Goal: Task Accomplishment & Management: Use online tool/utility

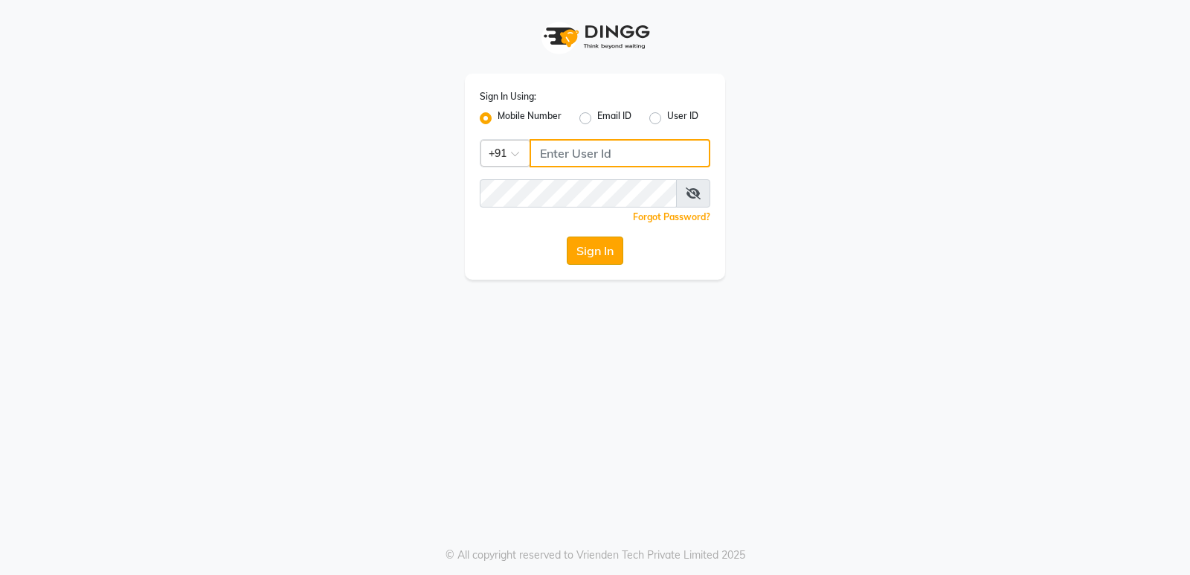
type input "7203877534"
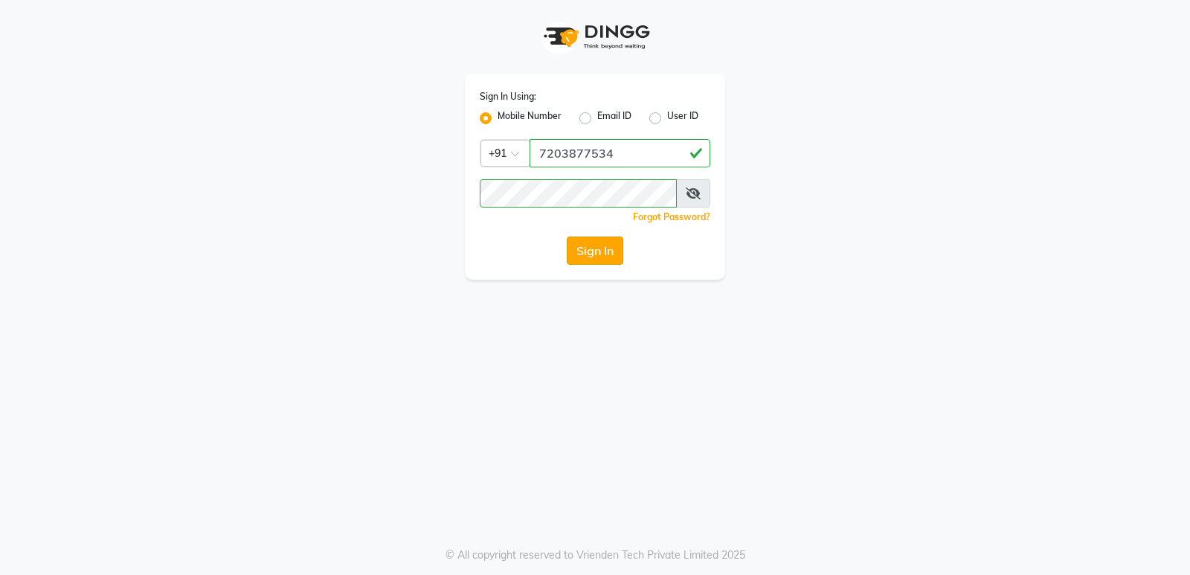
click at [580, 250] on button "Sign In" at bounding box center [595, 251] width 57 height 28
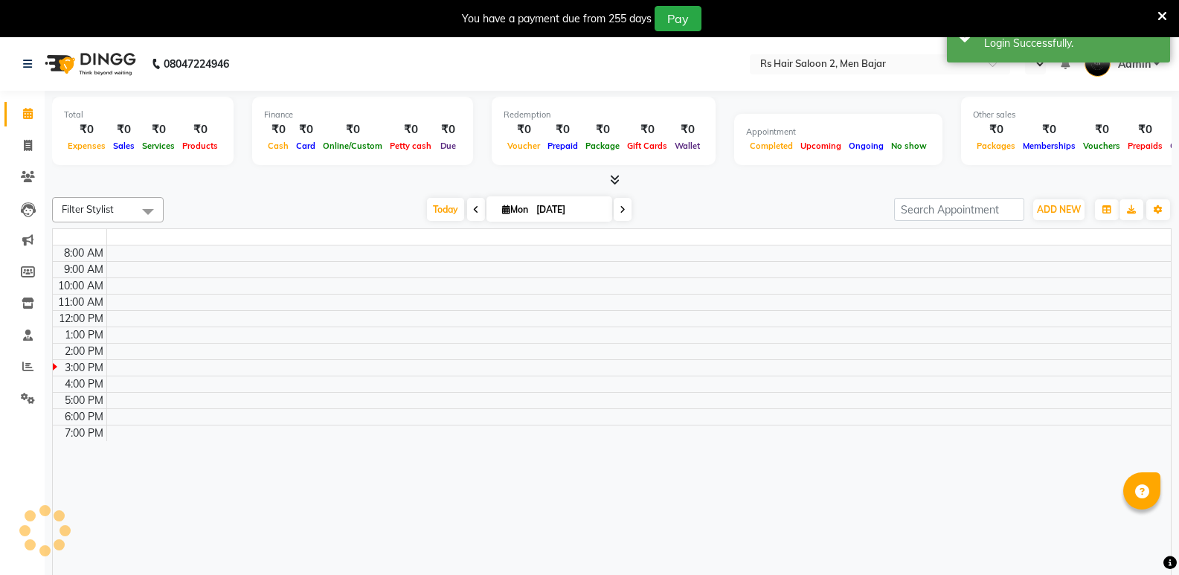
select select "en"
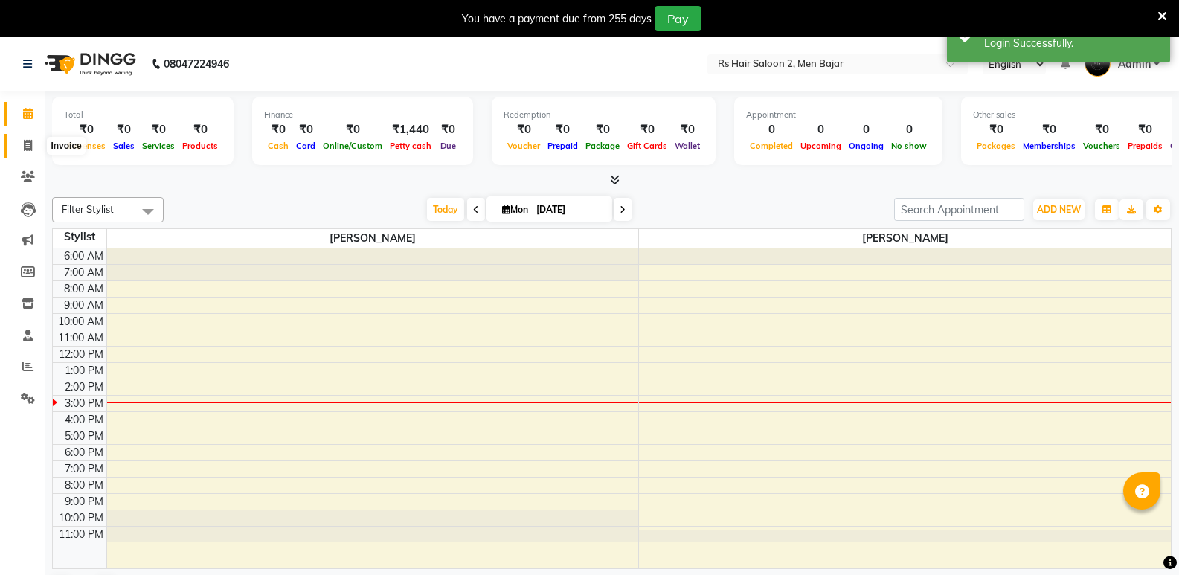
click at [25, 143] on icon at bounding box center [28, 145] width 8 height 11
select select "service"
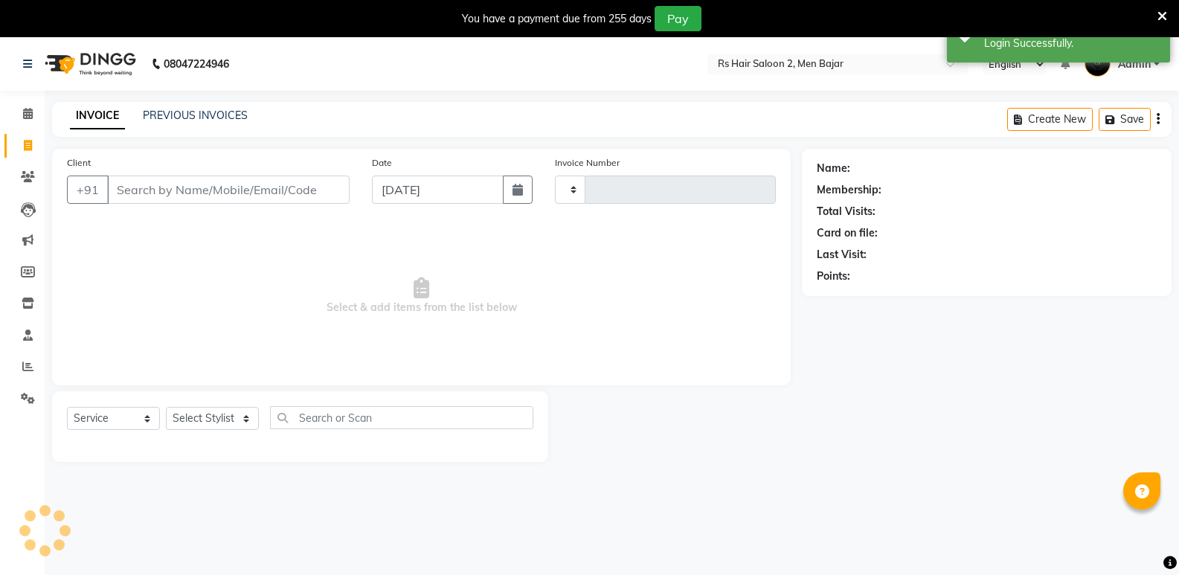
type input "0854"
select select "5179"
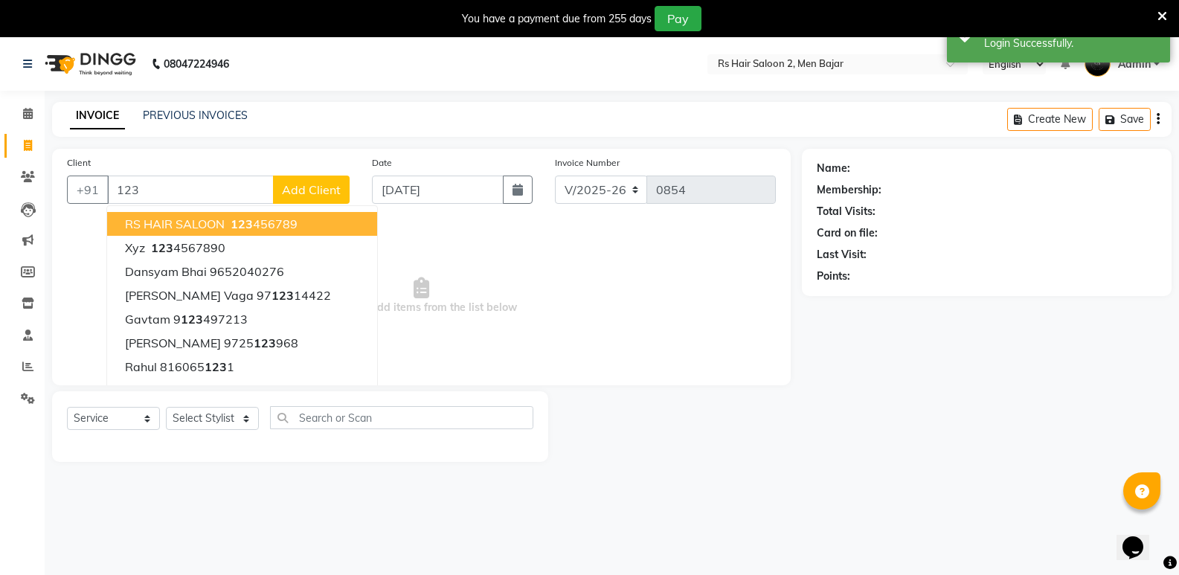
click at [192, 221] on span "RS HAIR SALOON" at bounding box center [175, 223] width 100 height 15
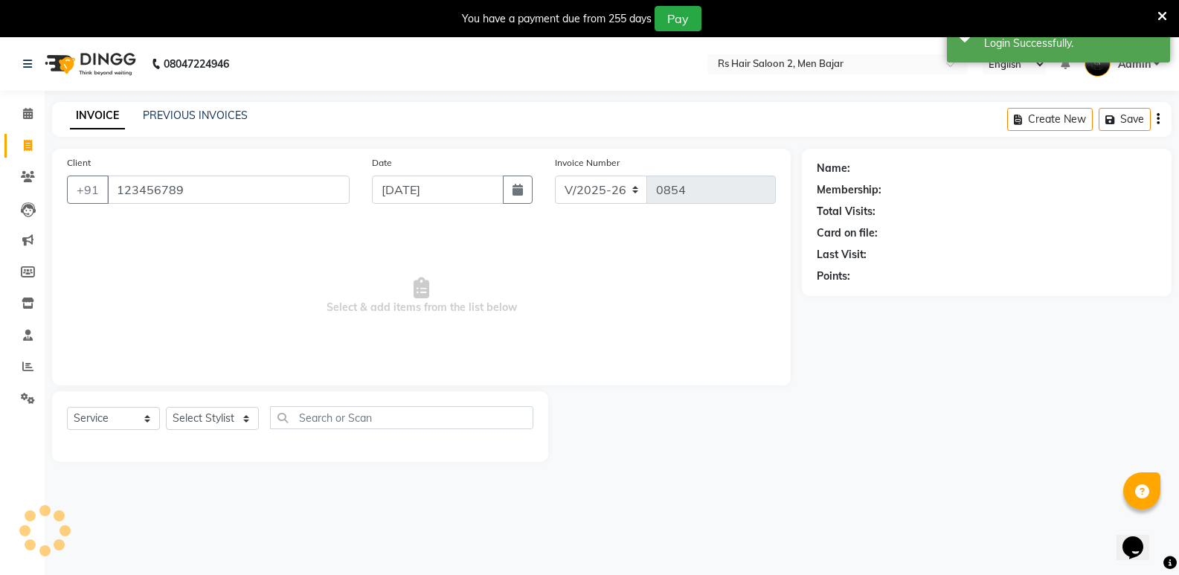
type input "123456789"
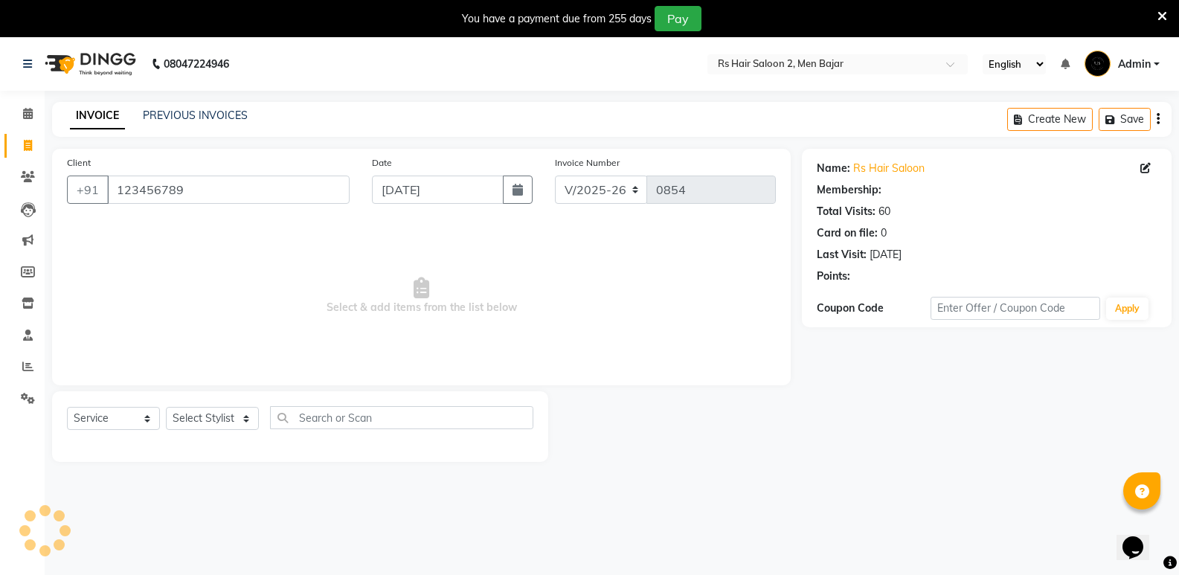
click at [193, 222] on div "Client [PHONE_NUMBER] Date [DATE] Invoice Number V/2025 V/[PHONE_NUMBER] Select…" at bounding box center [421, 267] width 739 height 237
drag, startPoint x: 199, startPoint y: 417, endPoint x: 202, endPoint y: 428, distance: 11.5
click at [199, 417] on select "Select Stylist MOHIT BHAI [PERSON_NAME]" at bounding box center [212, 418] width 93 height 23
click at [166, 407] on select "Select Stylist MOHIT BHAI [PERSON_NAME]" at bounding box center [212, 418] width 93 height 23
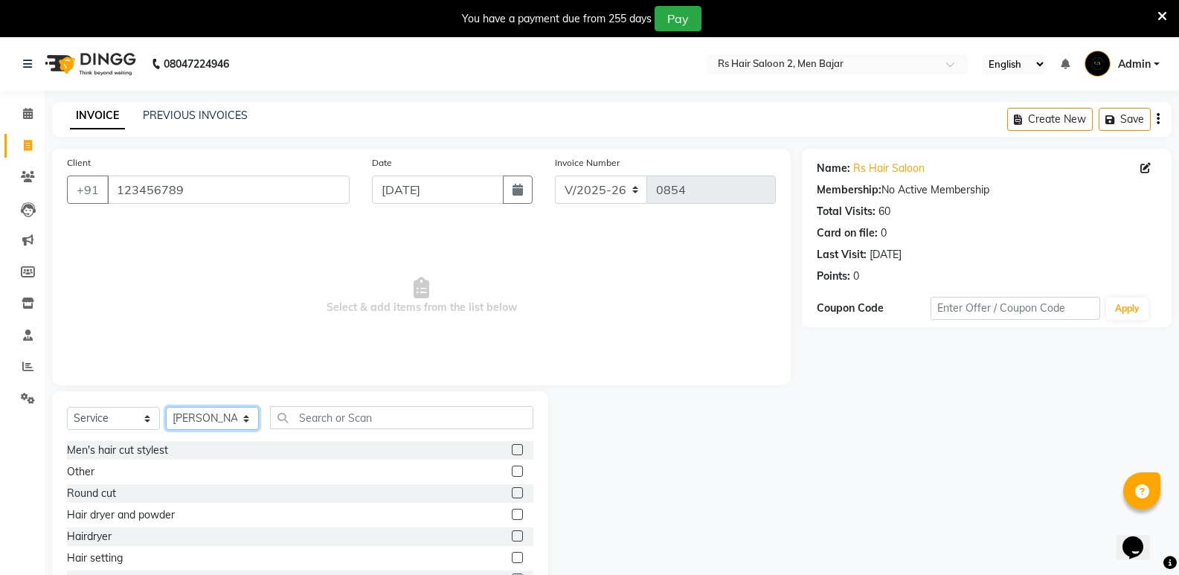
click at [216, 410] on select "Select Stylist MOHIT BHAI [PERSON_NAME]" at bounding box center [212, 418] width 93 height 23
select select "68935"
click at [166, 407] on select "Select Stylist MOHIT BHAI [PERSON_NAME]" at bounding box center [212, 418] width 93 height 23
drag, startPoint x: 77, startPoint y: 484, endPoint x: 71, endPoint y: 494, distance: 11.8
click at [71, 494] on div "Round cut" at bounding box center [300, 493] width 466 height 19
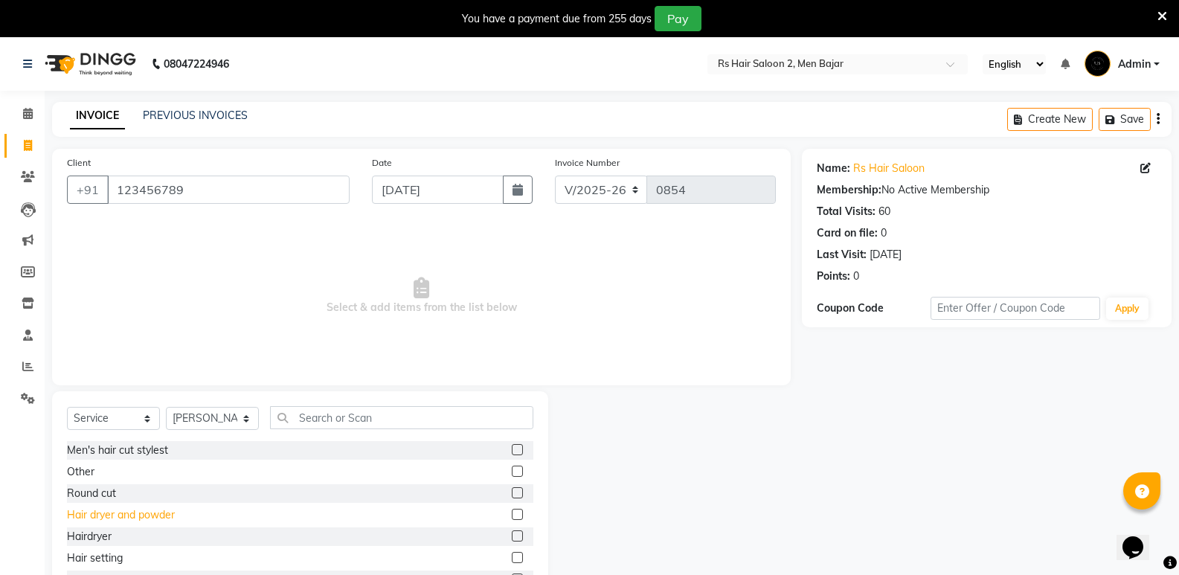
click at [75, 509] on div "Hair dryer and powder" at bounding box center [121, 515] width 108 height 16
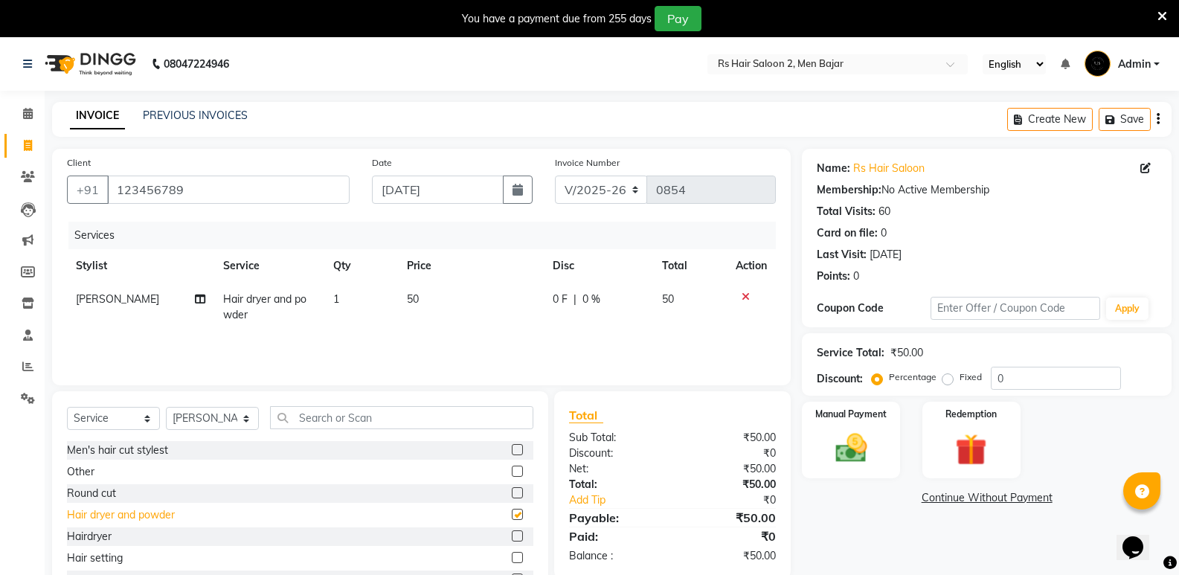
checkbox input "false"
click at [106, 536] on div "Hairdryer" at bounding box center [89, 537] width 45 height 16
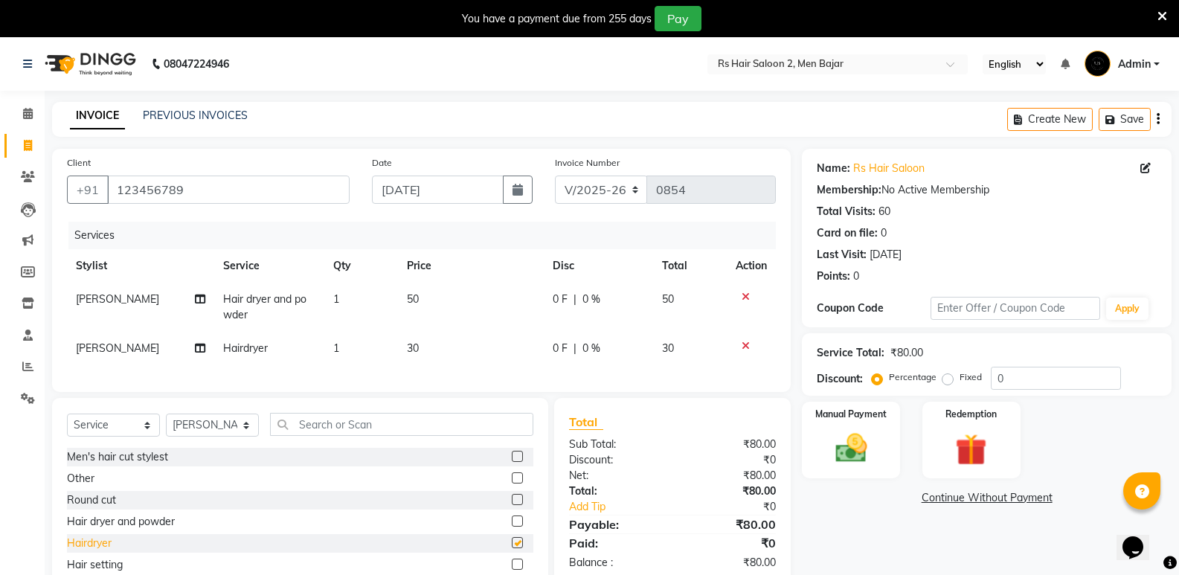
checkbox input "false"
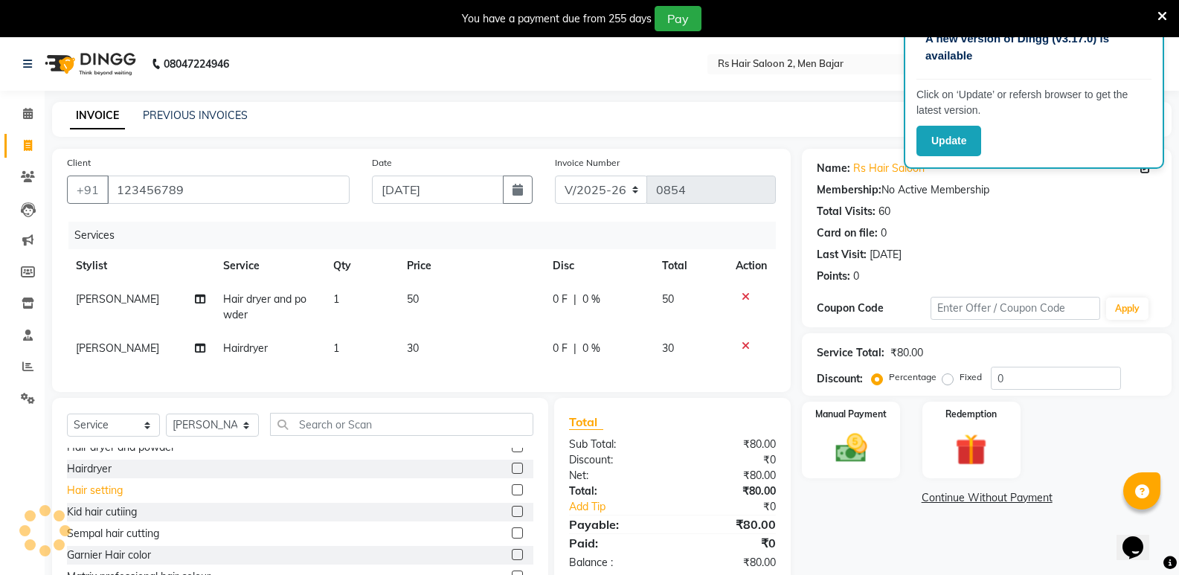
click at [98, 498] on div "Hair setting" at bounding box center [95, 491] width 56 height 16
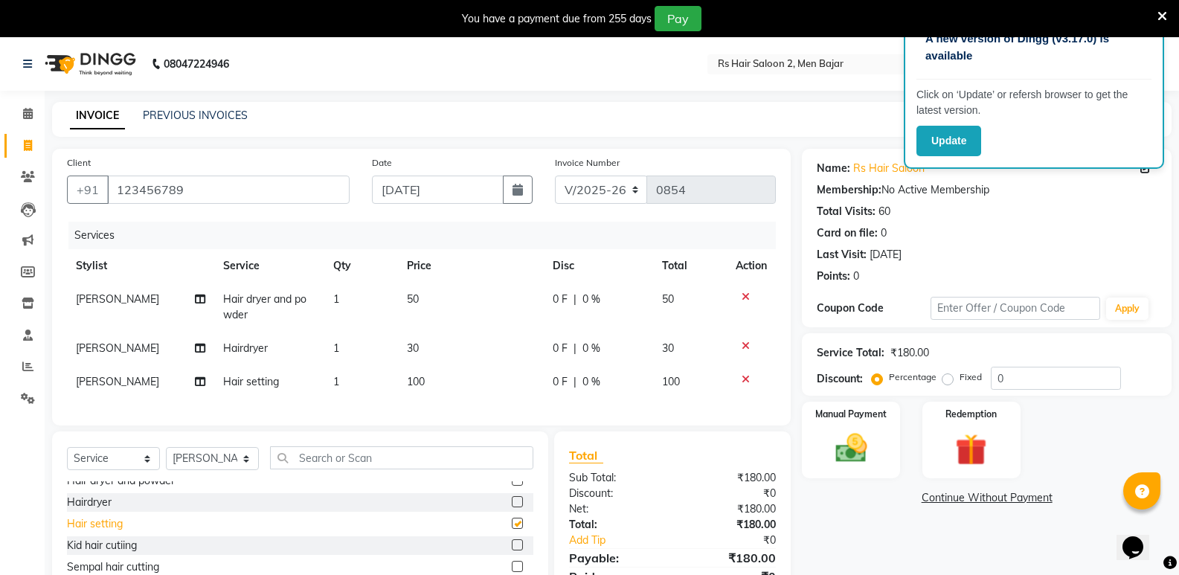
checkbox input "false"
click at [97, 553] on div "Kid hair cutiing" at bounding box center [102, 546] width 70 height 16
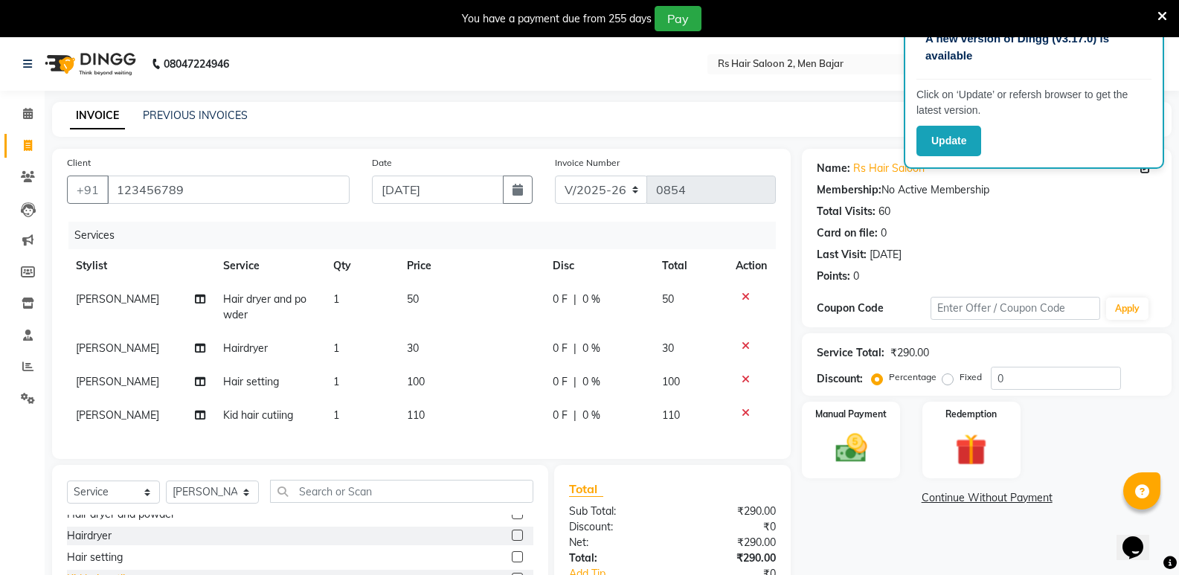
checkbox input "false"
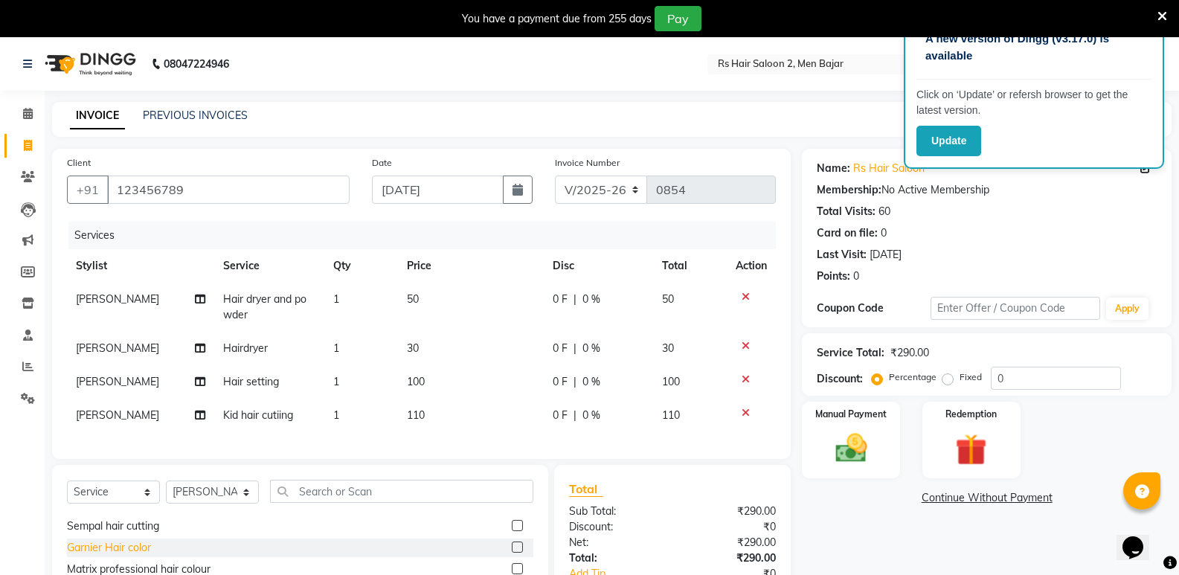
click at [102, 556] on div "Garnier Hair color" at bounding box center [109, 548] width 84 height 16
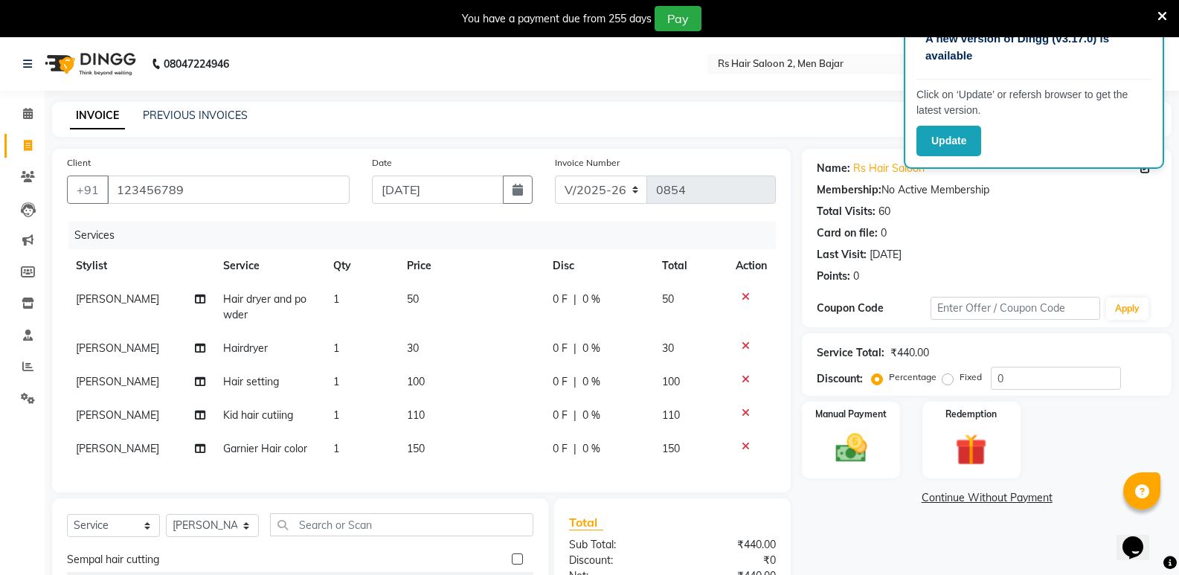
checkbox input "false"
click at [100, 563] on div "Sempal hair cutting" at bounding box center [113, 560] width 92 height 16
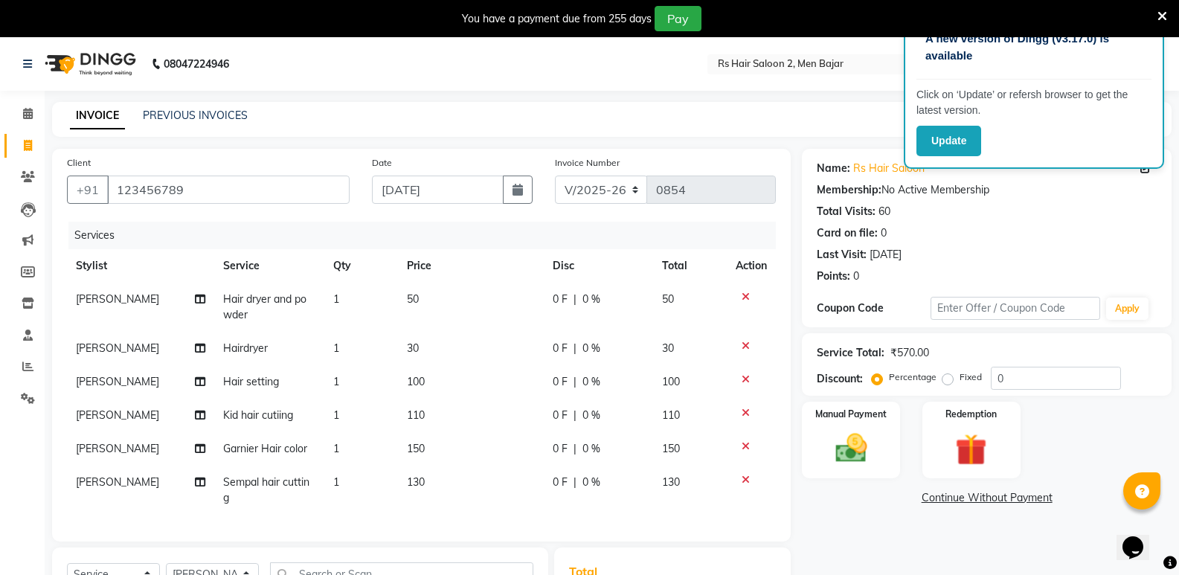
checkbox input "false"
click at [746, 292] on icon at bounding box center [746, 297] width 8 height 10
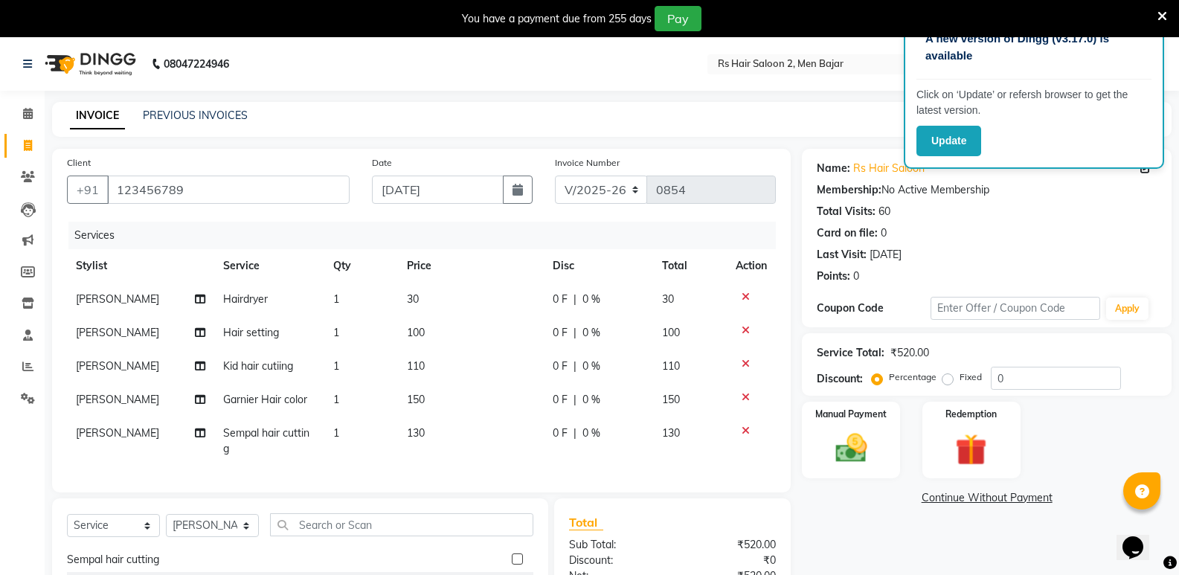
click at [747, 292] on icon at bounding box center [746, 297] width 8 height 10
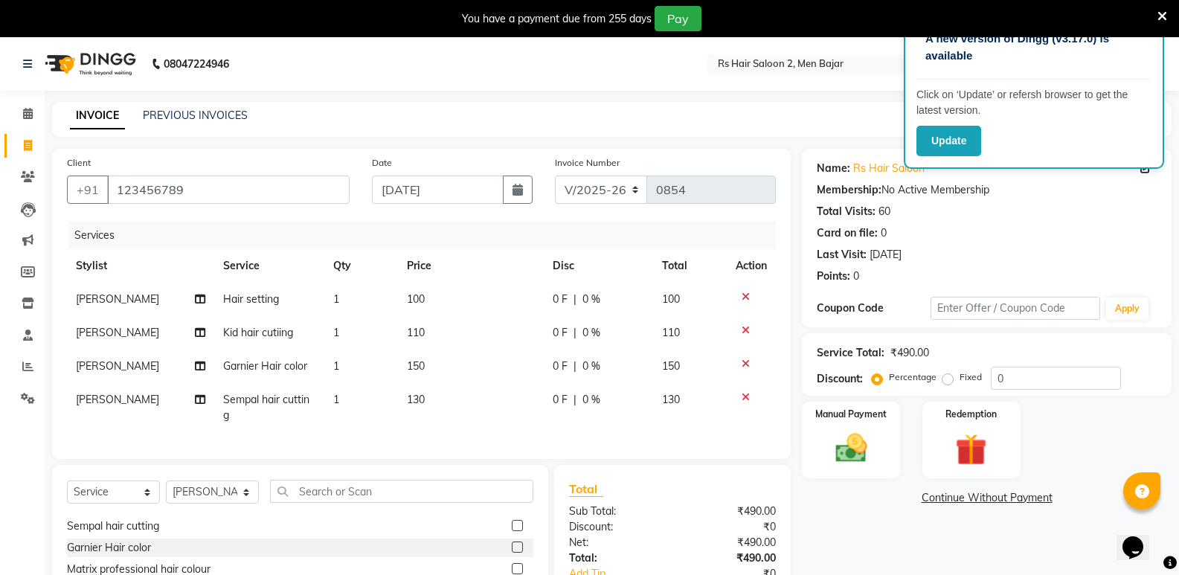
click at [747, 292] on icon at bounding box center [746, 297] width 8 height 10
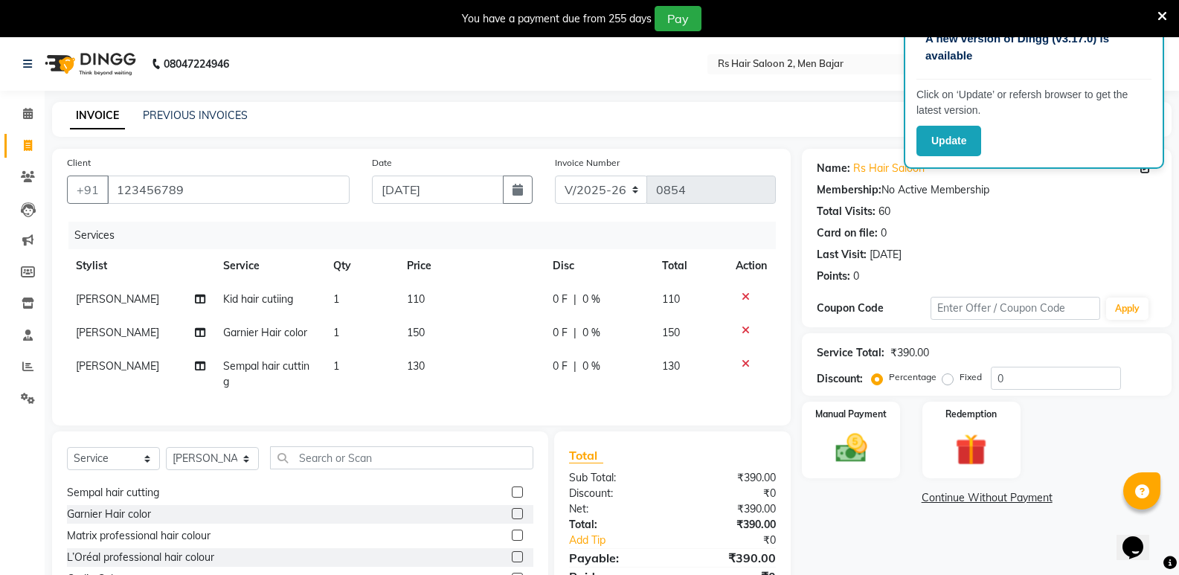
click at [747, 292] on icon at bounding box center [746, 297] width 8 height 10
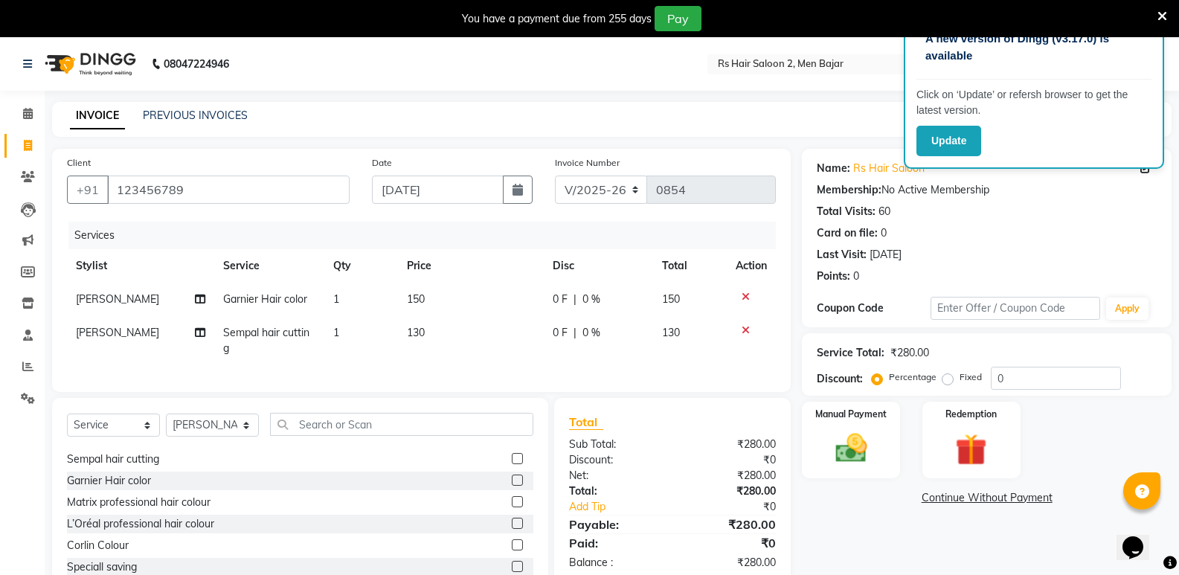
click at [747, 292] on icon at bounding box center [746, 297] width 8 height 10
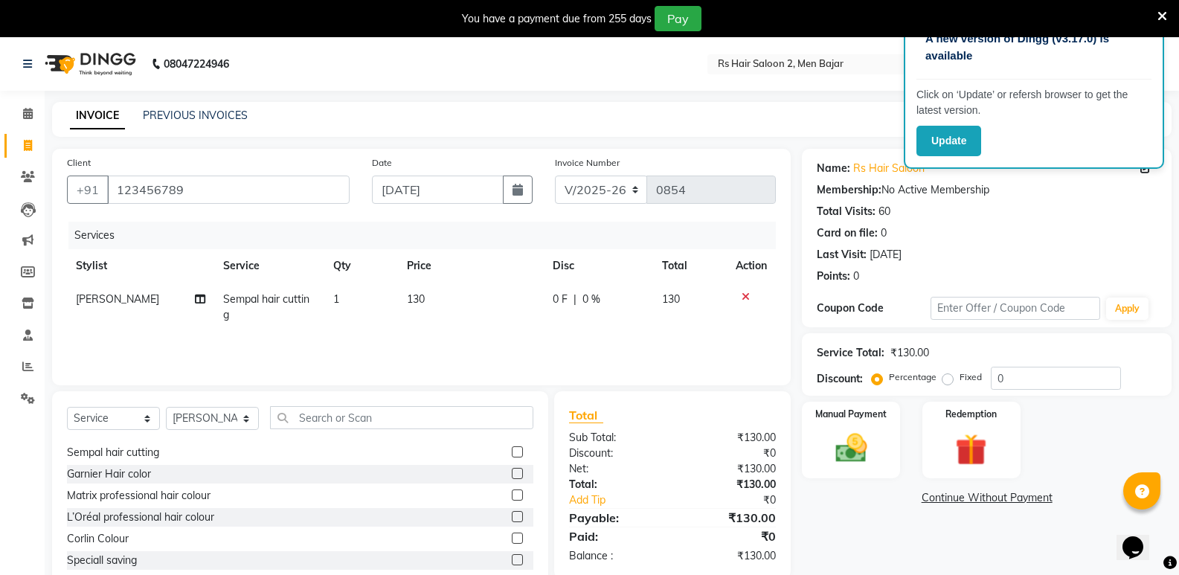
click at [747, 292] on icon at bounding box center [746, 297] width 8 height 10
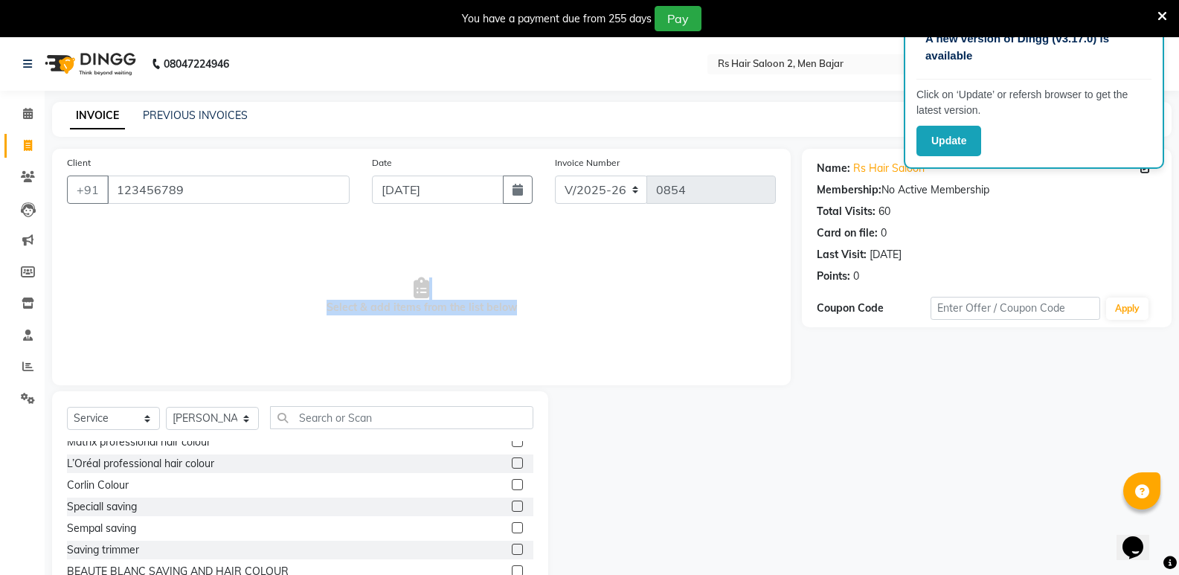
scroll to position [223, 0]
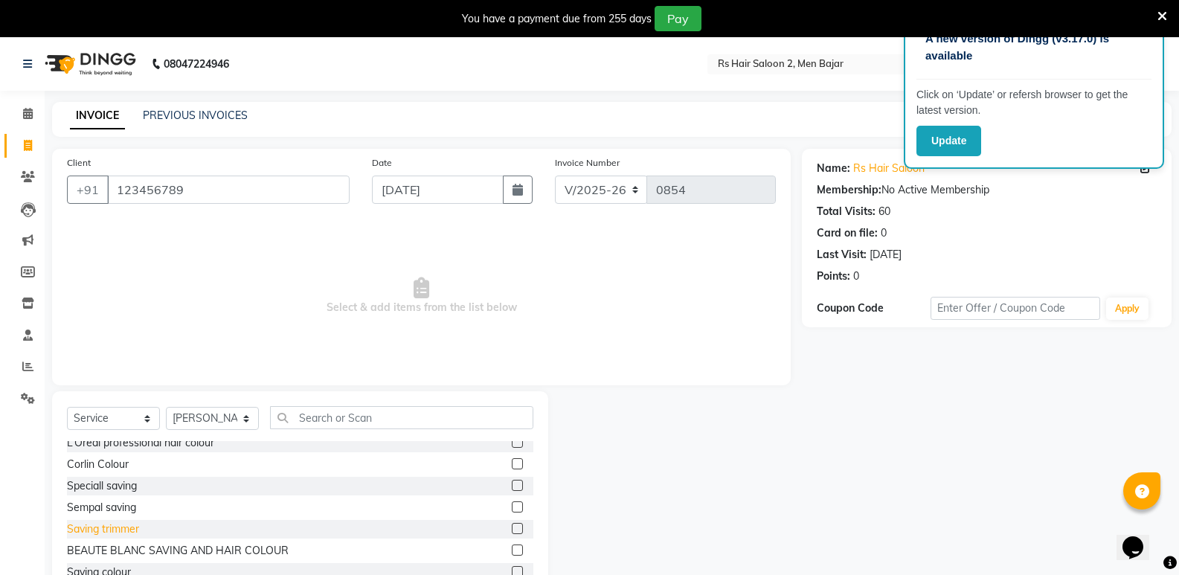
click at [101, 527] on div "Saving trimmer" at bounding box center [103, 529] width 72 height 16
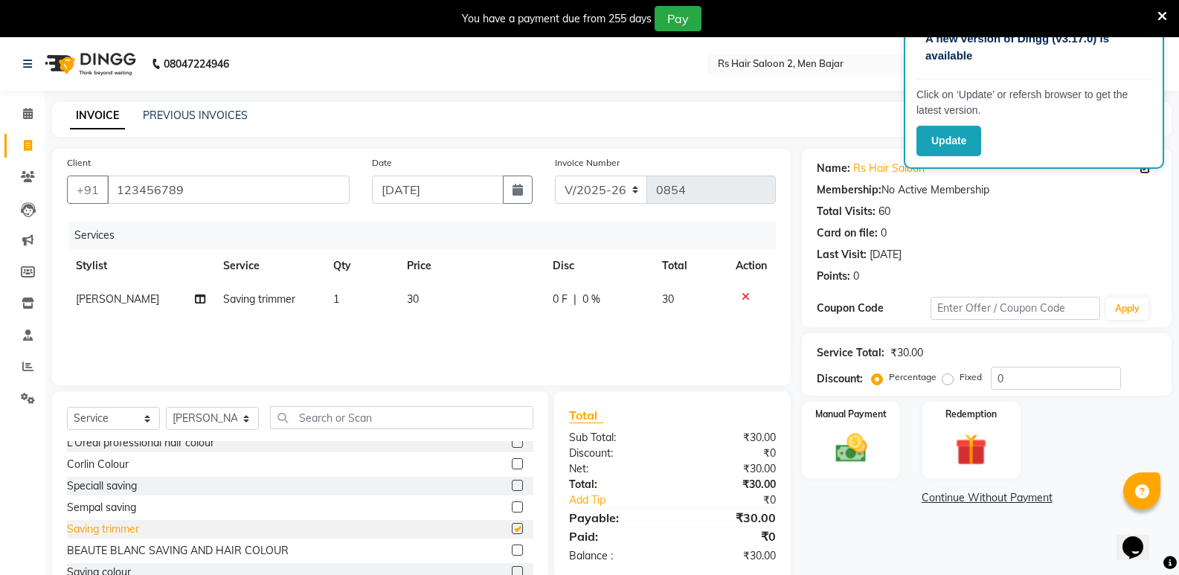
checkbox input "false"
click at [86, 507] on div "Sempal saving" at bounding box center [101, 508] width 69 height 16
checkbox input "false"
click at [98, 490] on div "Speciall saving" at bounding box center [102, 486] width 70 height 16
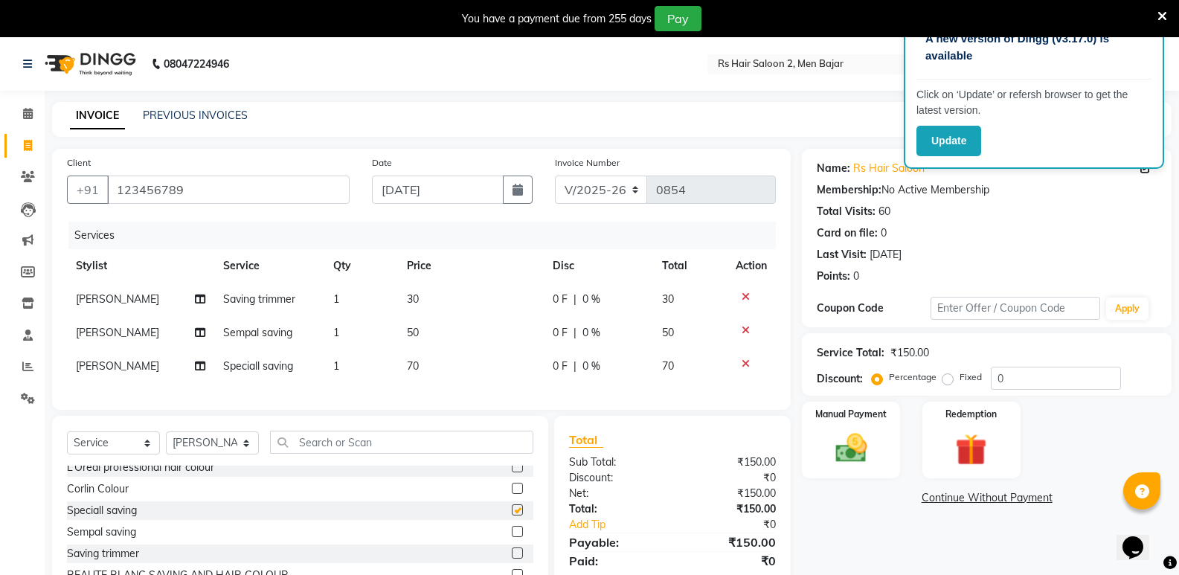
checkbox input "false"
click at [748, 292] on icon at bounding box center [746, 297] width 8 height 10
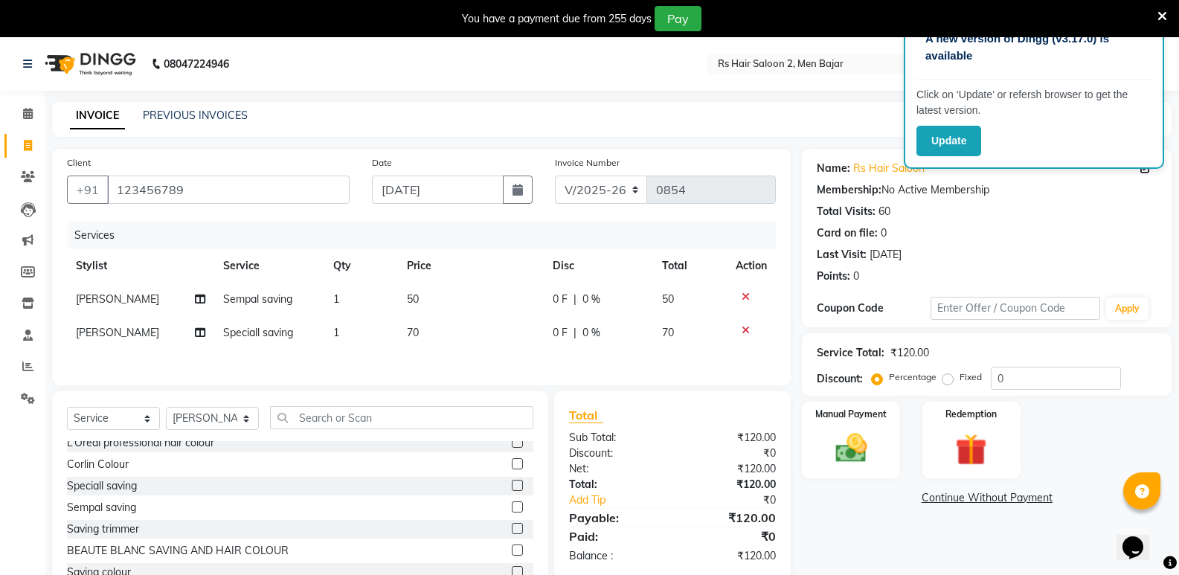
click at [748, 292] on icon at bounding box center [746, 297] width 8 height 10
click at [859, 457] on img at bounding box center [850, 448] width 53 height 38
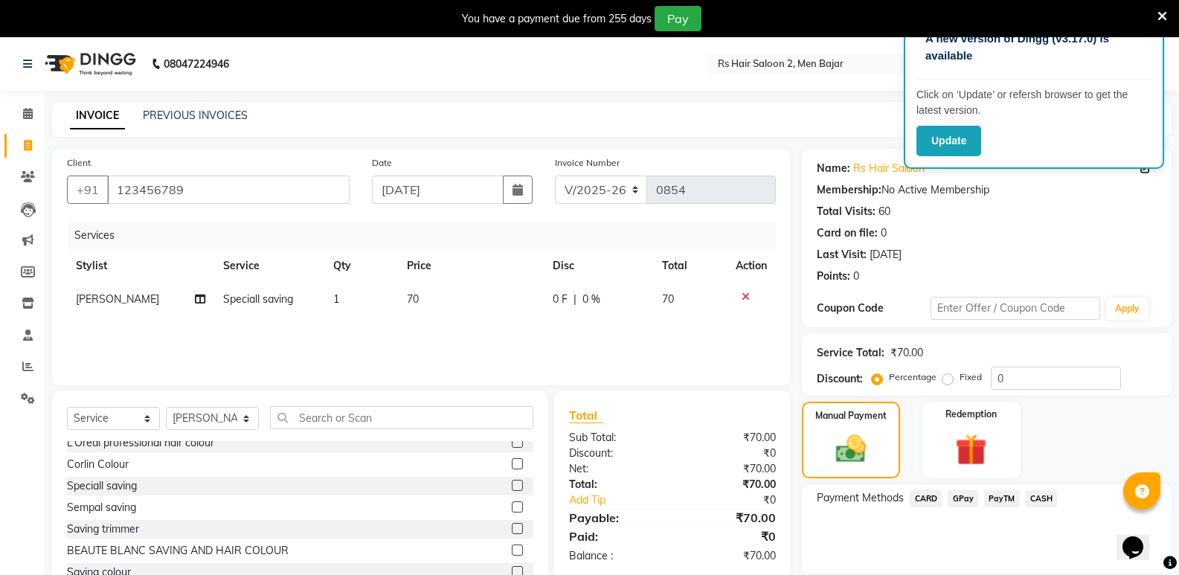
click at [1041, 495] on span "CASH" at bounding box center [1042, 498] width 32 height 17
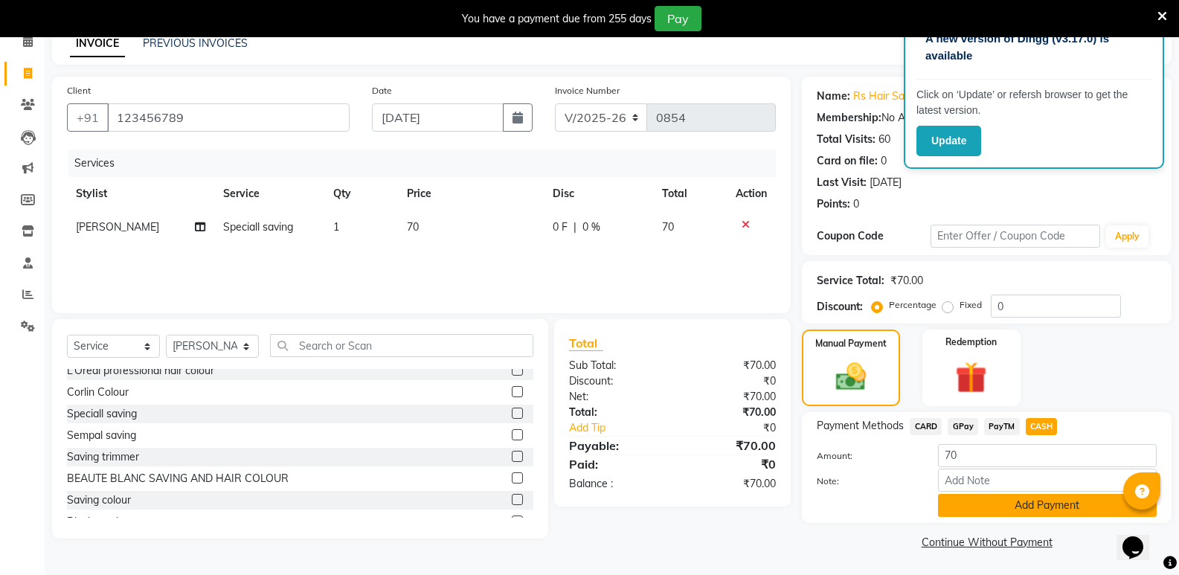
scroll to position [73, 0]
drag, startPoint x: 1012, startPoint y: 518, endPoint x: 1000, endPoint y: 519, distance: 12.0
click at [1004, 522] on div "Name: Rs Hair Saloon Membership: No Active Membership Total Visits: 60 Card on …" at bounding box center [992, 314] width 381 height 477
drag, startPoint x: 1045, startPoint y: 501, endPoint x: 1034, endPoint y: 484, distance: 19.8
click at [1041, 500] on button "Add Payment" at bounding box center [1047, 504] width 219 height 23
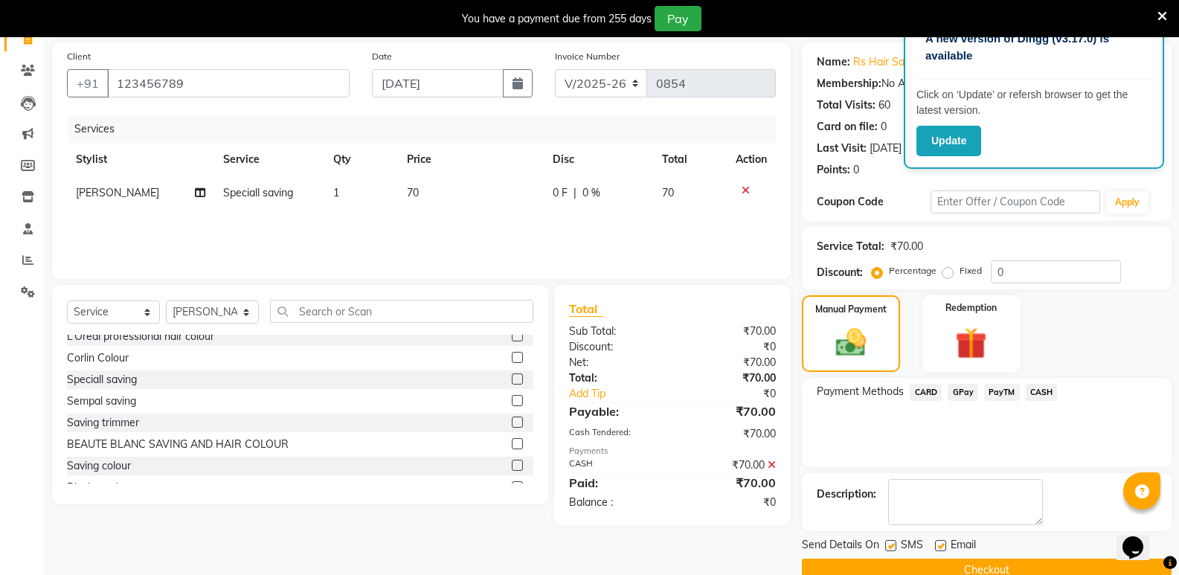
scroll to position [135, 0]
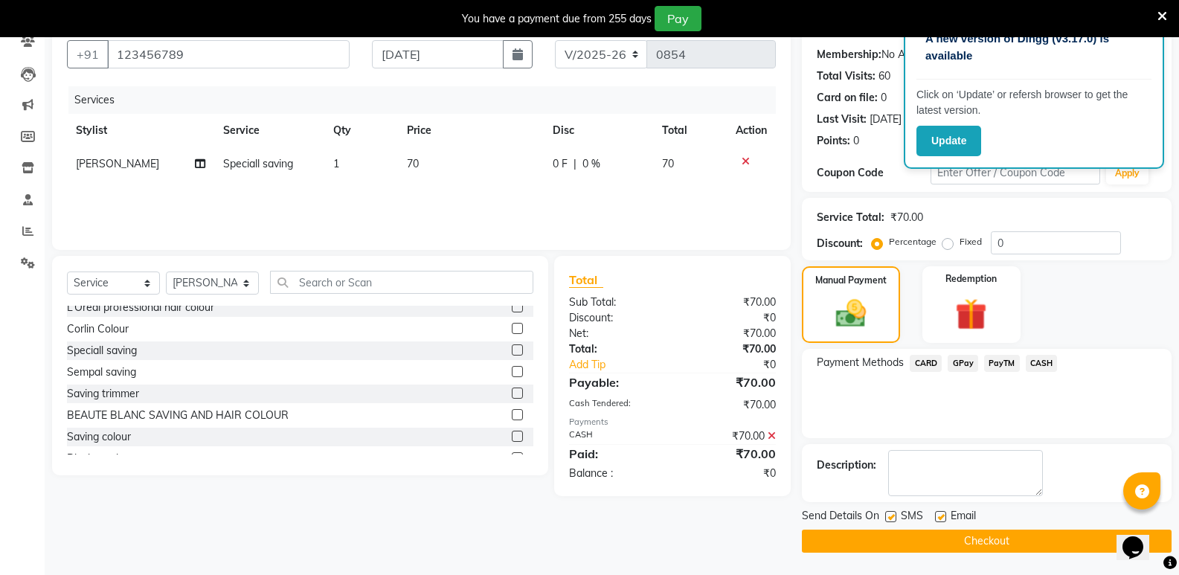
click at [951, 534] on button "Checkout" at bounding box center [987, 541] width 370 height 23
